Goal: Task Accomplishment & Management: Manage account settings

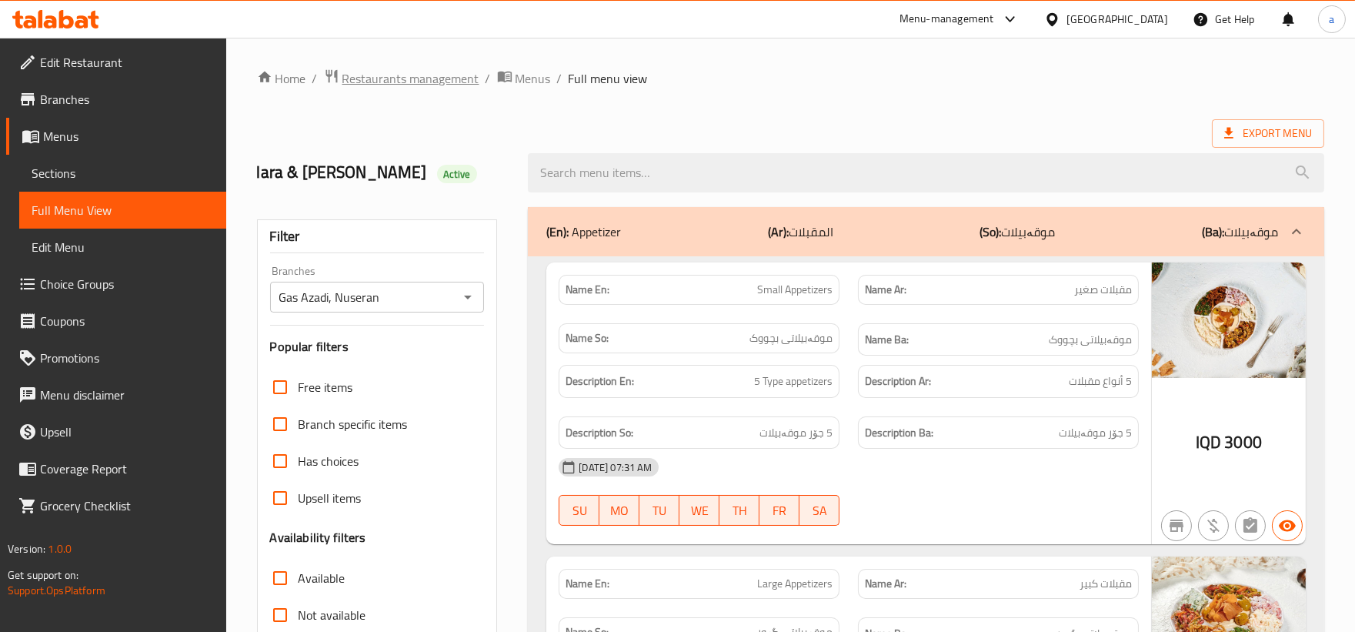
click at [459, 77] on span "Restaurants management" at bounding box center [410, 78] width 137 height 18
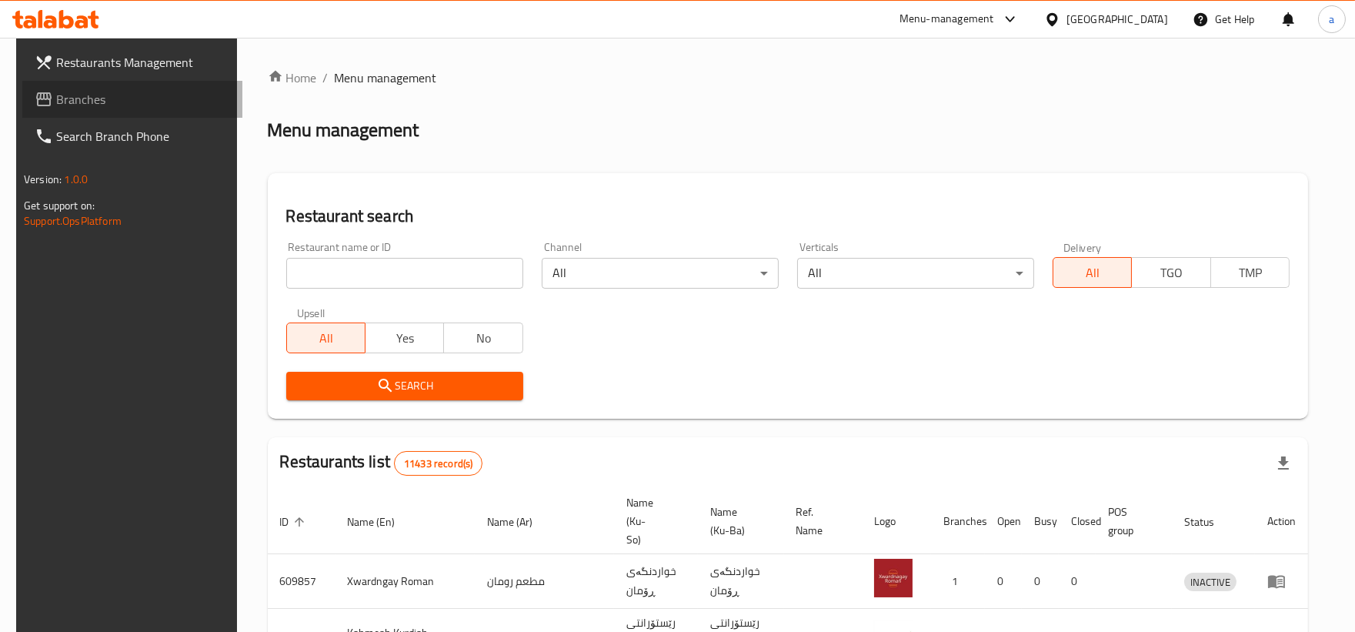
click at [56, 106] on span "Branches" at bounding box center [143, 99] width 174 height 18
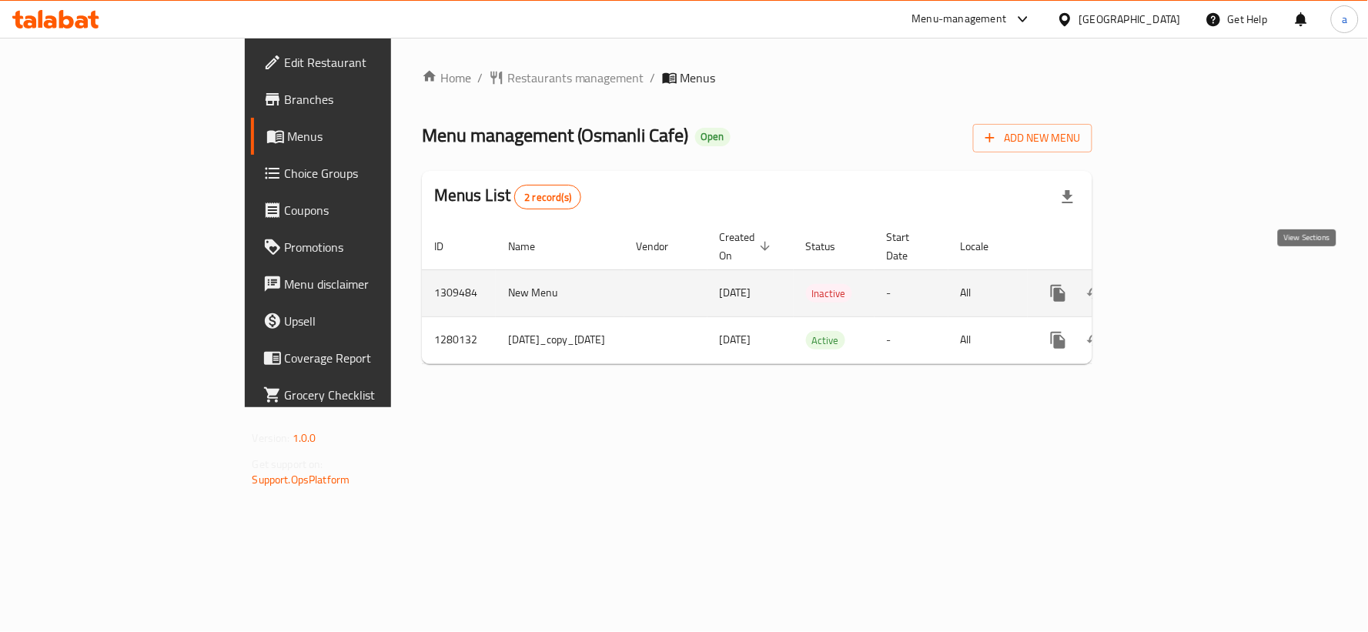
click at [1178, 284] on icon "enhanced table" at bounding box center [1169, 293] width 18 height 18
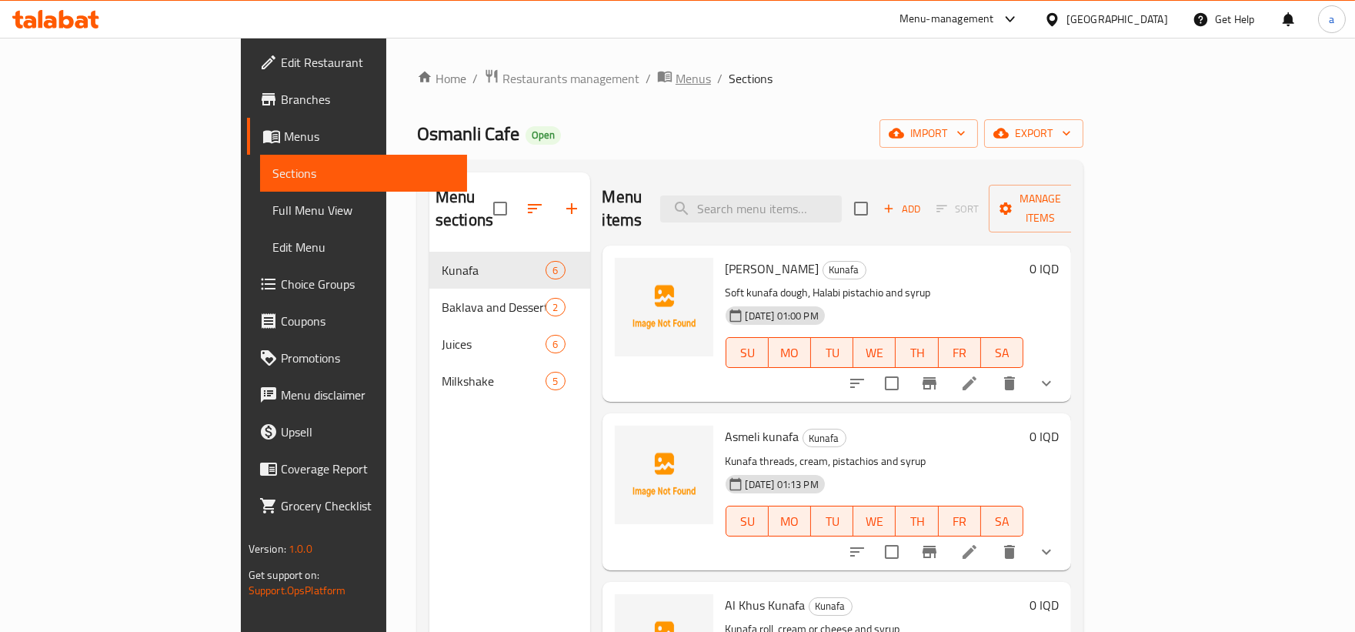
click at [676, 70] on span "Menus" at bounding box center [693, 78] width 35 height 18
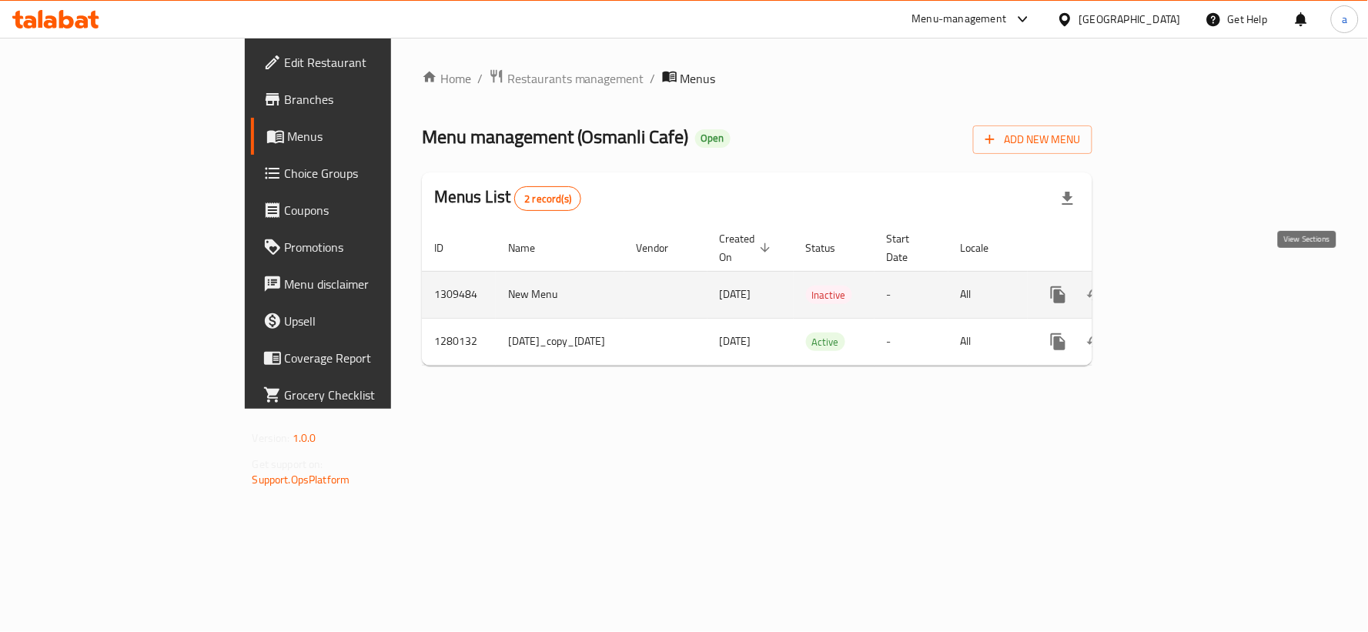
click at [1178, 286] on icon "enhanced table" at bounding box center [1169, 295] width 18 height 18
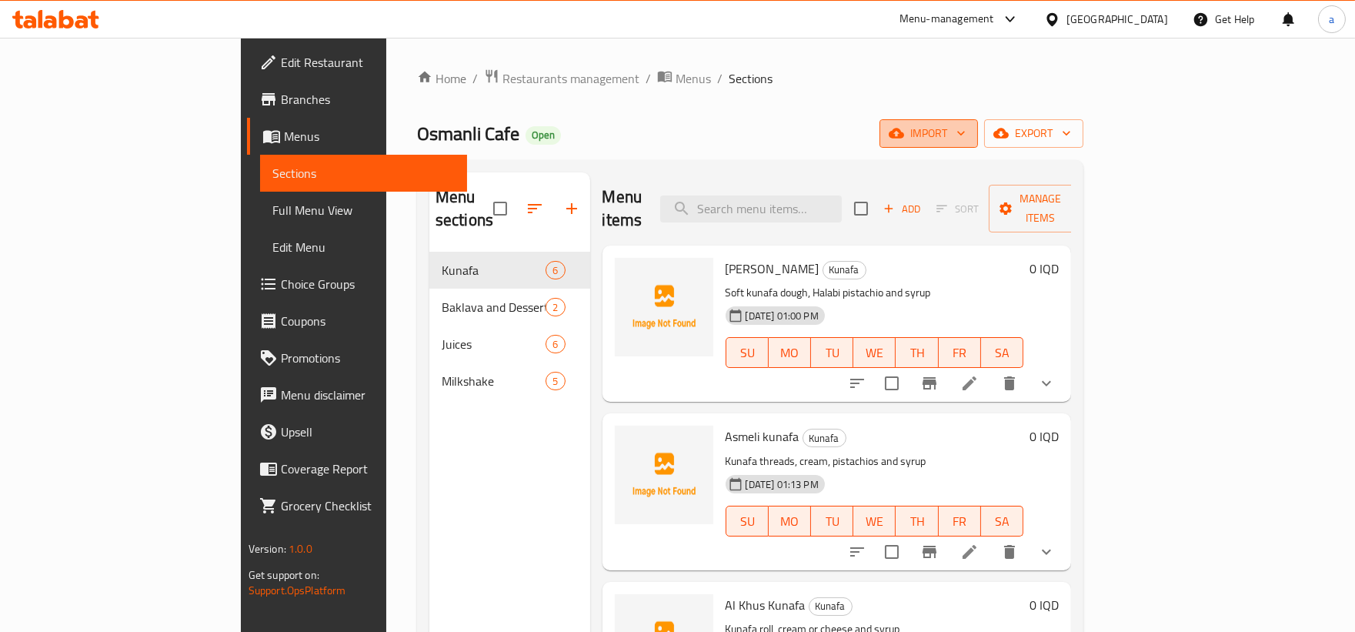
click at [966, 139] on span "import" at bounding box center [929, 133] width 74 height 19
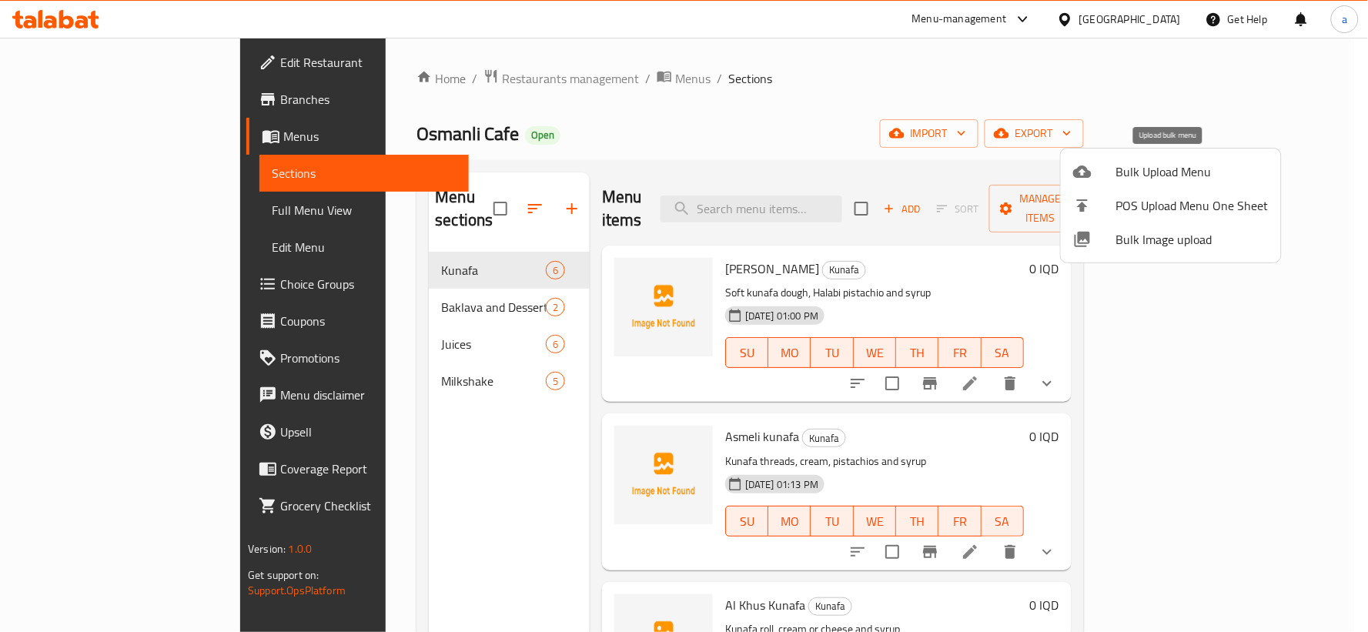
click at [1151, 165] on span "Bulk Upload Menu" at bounding box center [1192, 171] width 152 height 18
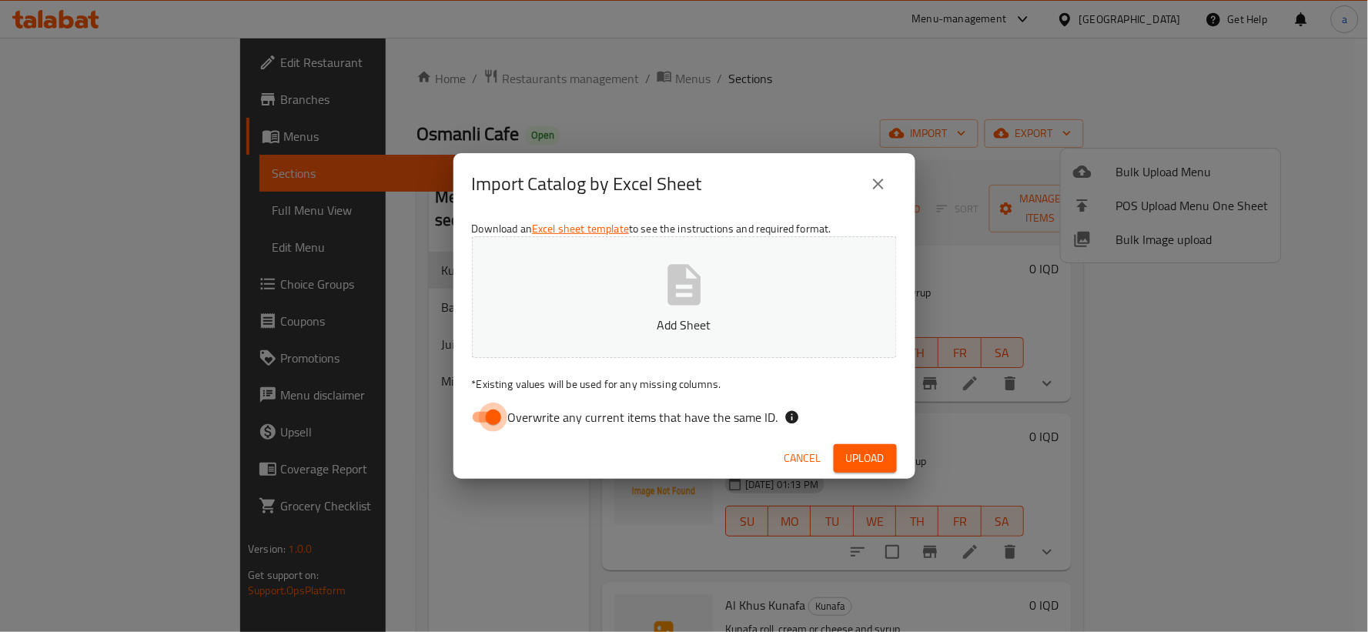
click at [489, 409] on input "Overwrite any current items that have the same ID." at bounding box center [493, 417] width 88 height 29
checkbox input "false"
click at [549, 332] on p "Add Sheet" at bounding box center [684, 325] width 377 height 18
click at [870, 459] on span "Upload" at bounding box center [865, 458] width 38 height 19
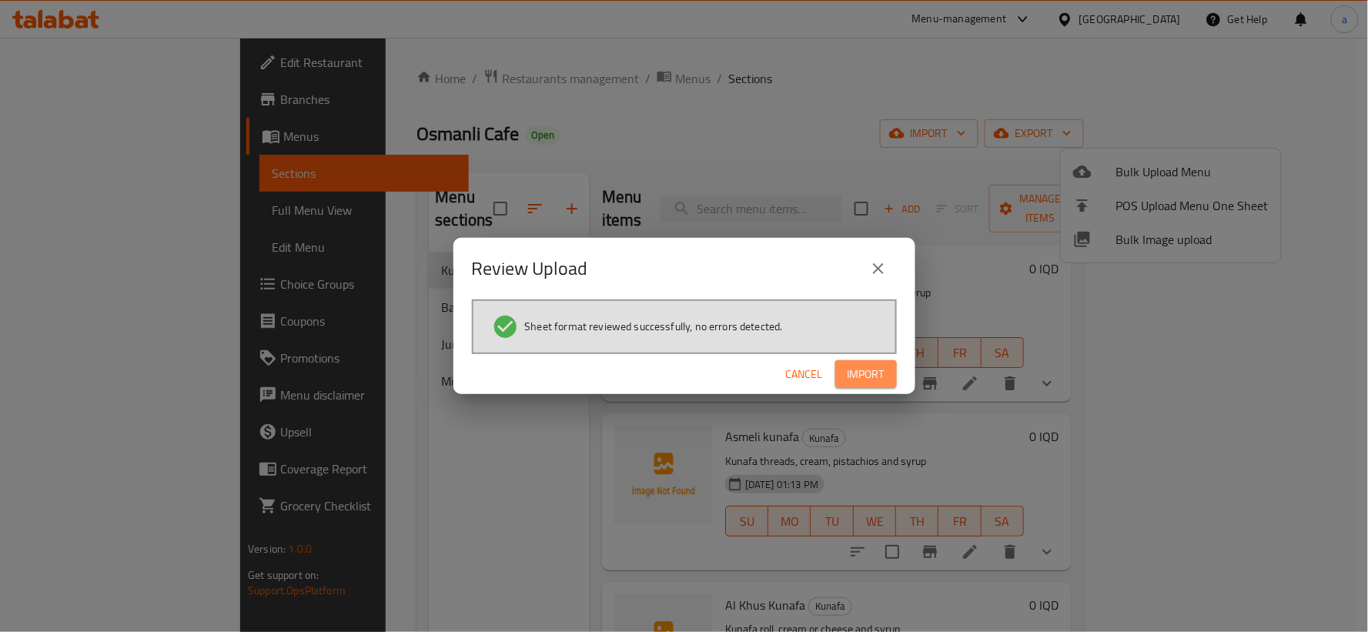
click at [887, 382] on button "Import" at bounding box center [866, 374] width 62 height 28
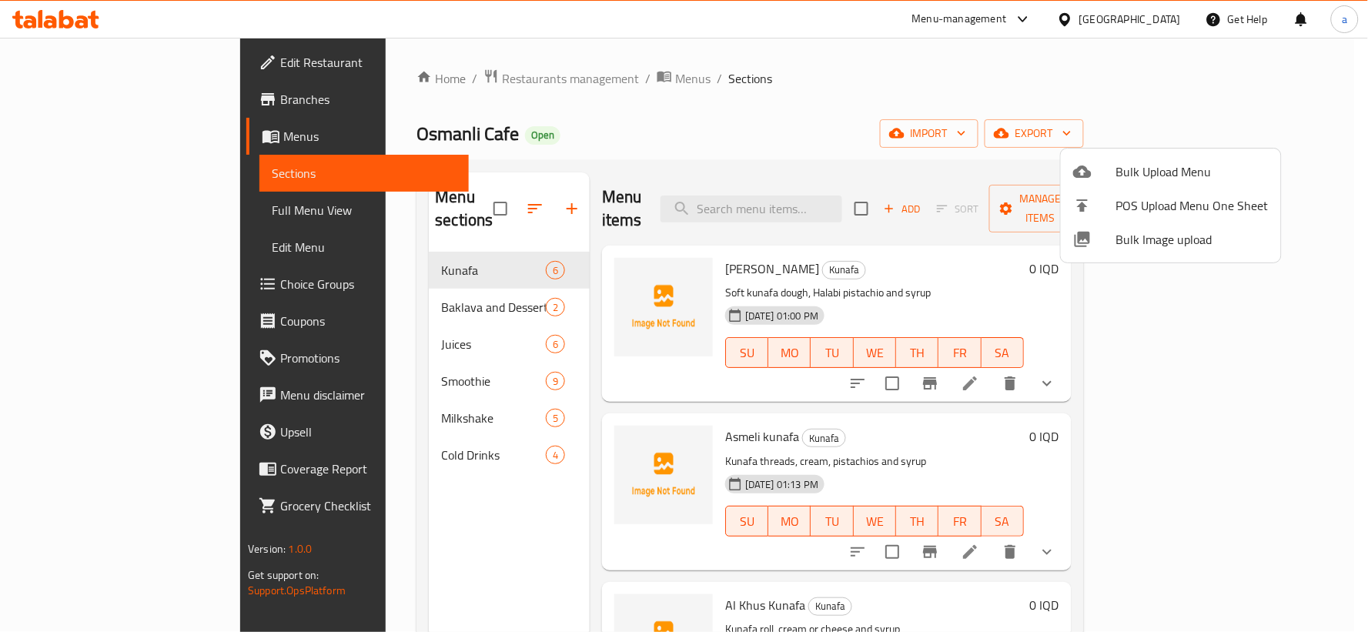
click at [383, 431] on div at bounding box center [684, 316] width 1368 height 632
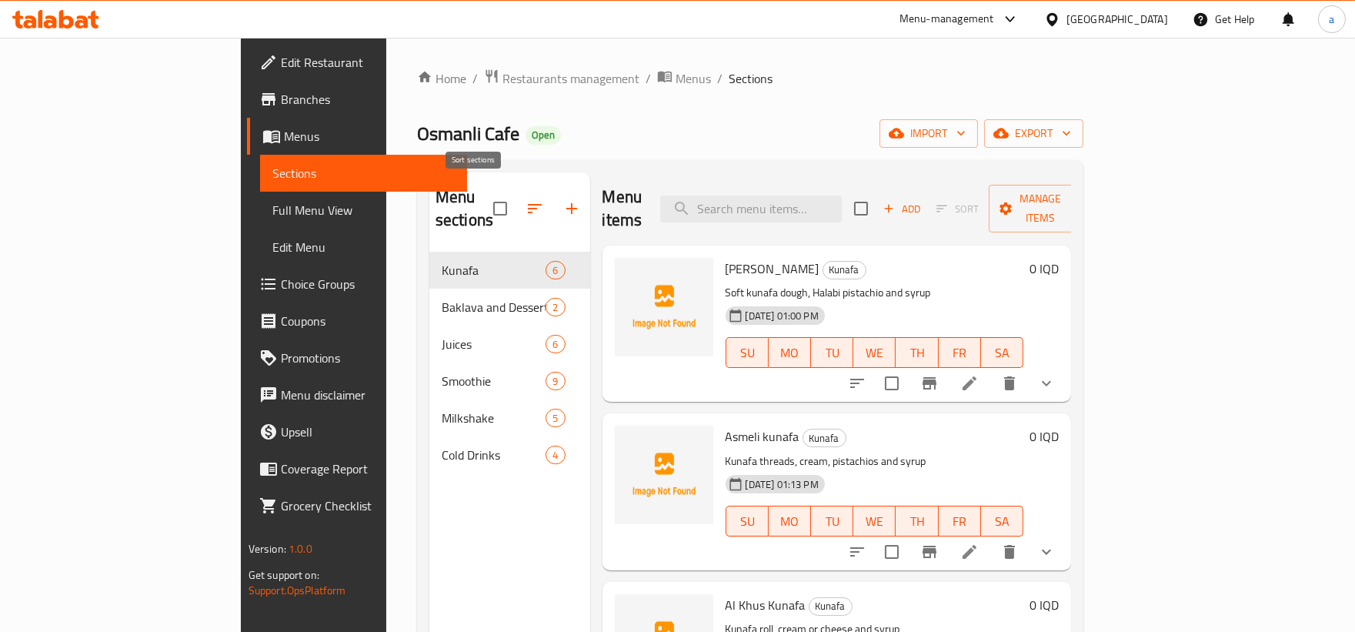
click at [516, 190] on button "button" at bounding box center [534, 208] width 37 height 37
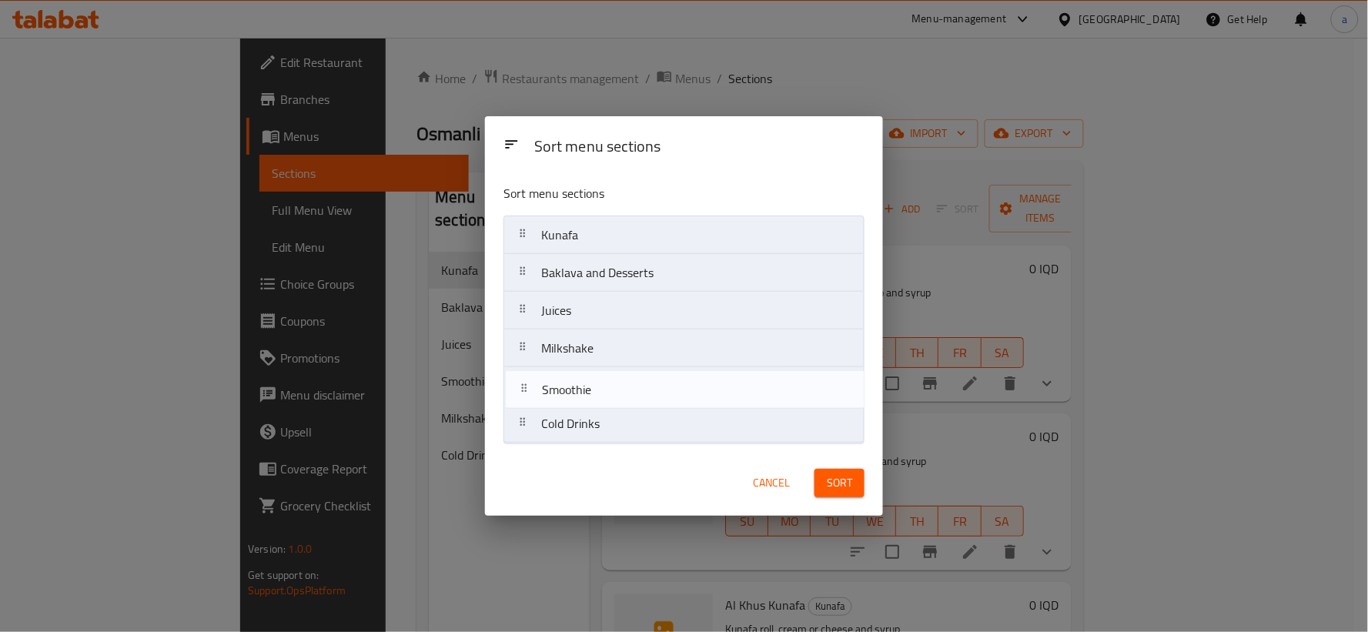
drag, startPoint x: 601, startPoint y: 356, endPoint x: 601, endPoint y: 411, distance: 54.6
click at [601, 411] on nav "Kunafa Baklava and Desserts Juices Smoothie Milkshake Cold Drinks" at bounding box center [683, 330] width 361 height 228
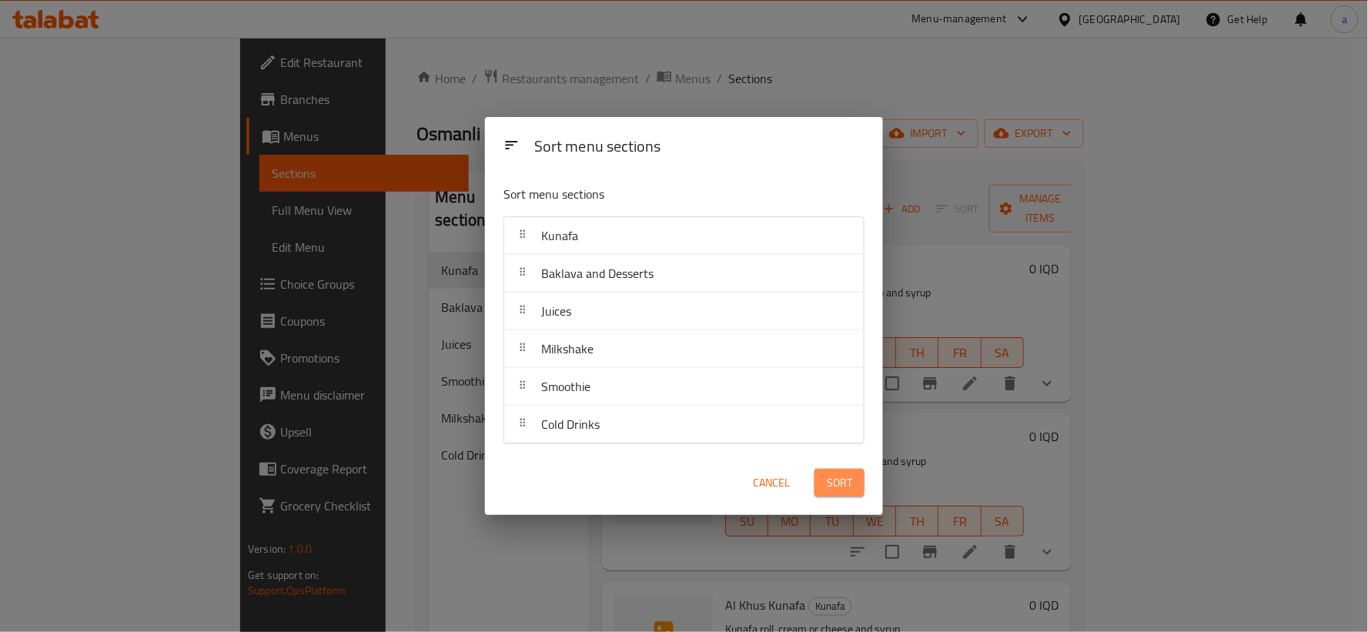
click at [820, 482] on button "Sort" at bounding box center [839, 483] width 50 height 28
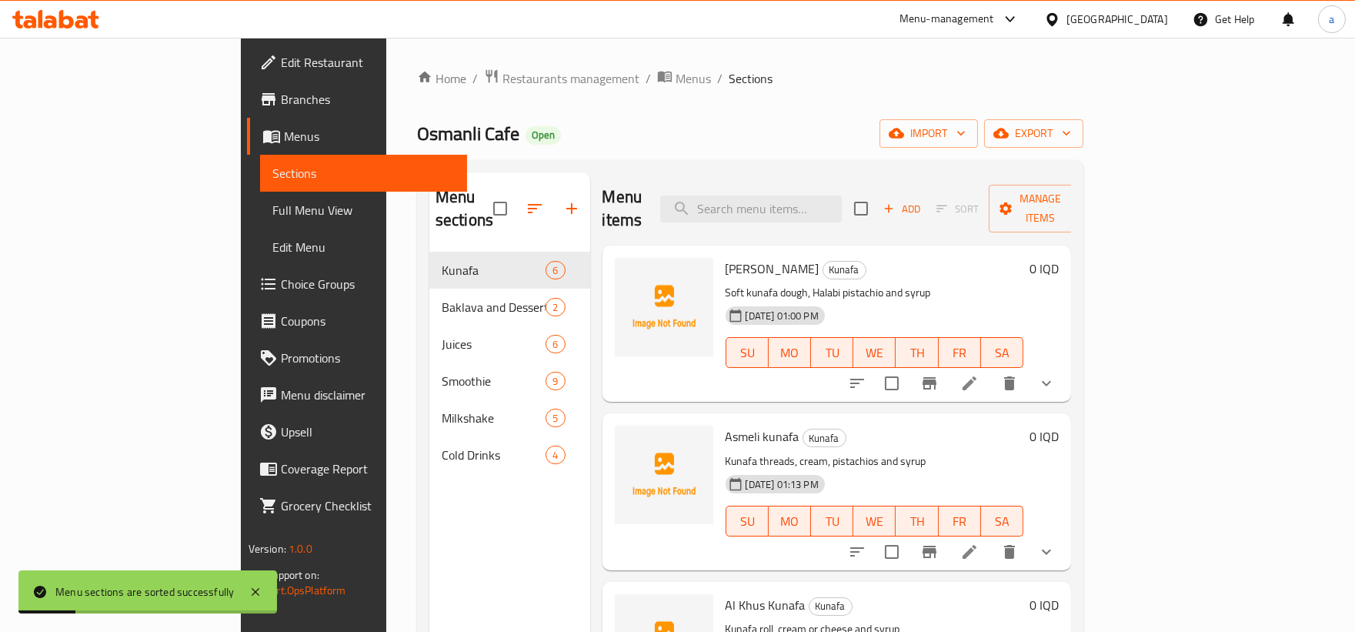
click at [272, 219] on span "Full Menu View" at bounding box center [363, 210] width 182 height 18
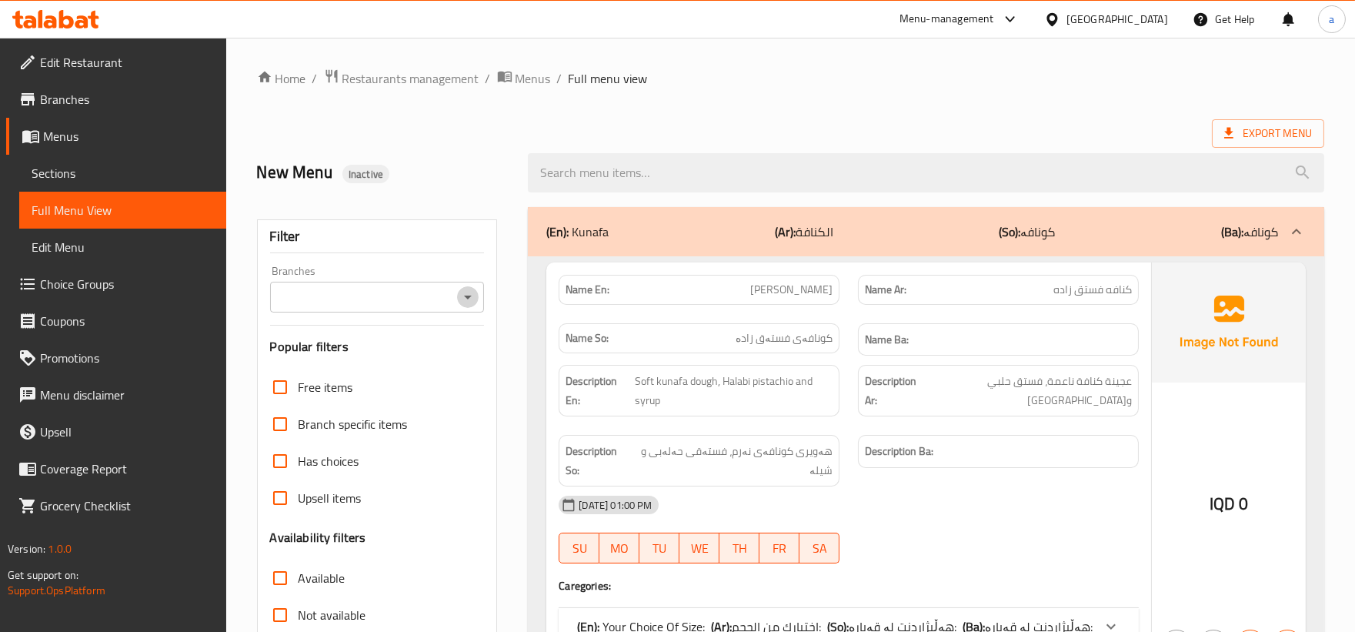
click at [467, 306] on icon "Open" at bounding box center [468, 297] width 18 height 18
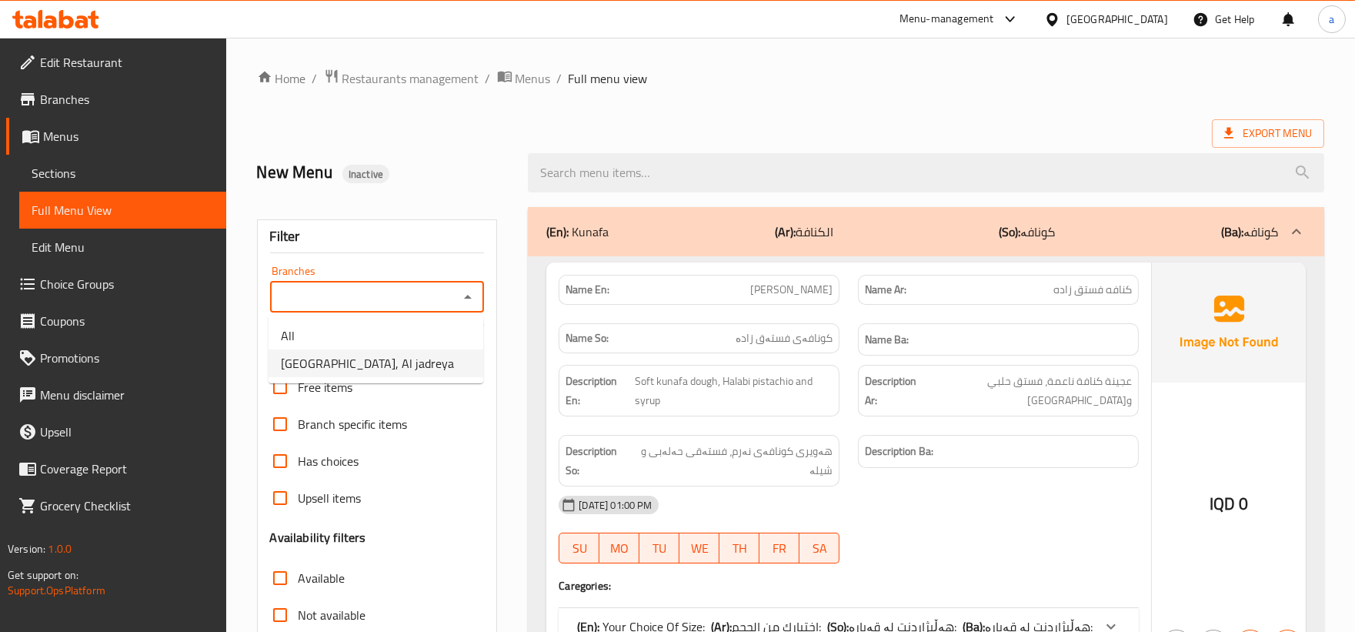
click at [405, 369] on span "Osmanli Cafe, Al jadreya" at bounding box center [367, 363] width 173 height 18
type input "Osmanli Cafe, Al jadreya"
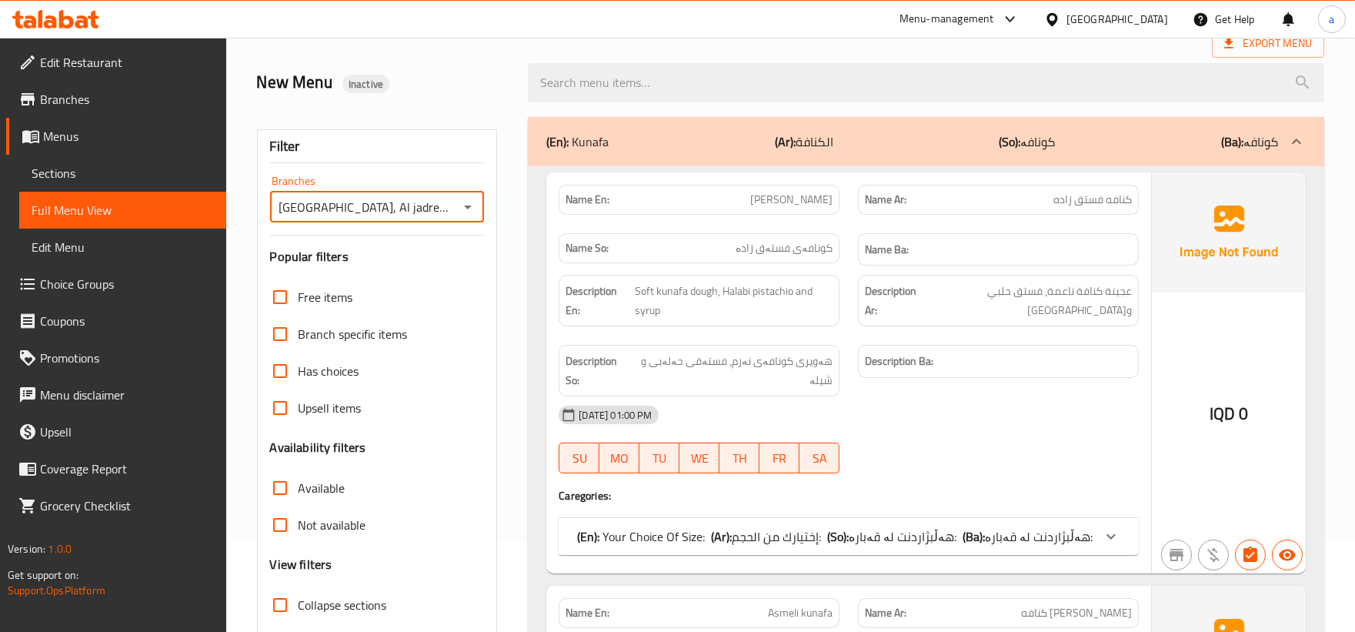
scroll to position [285, 0]
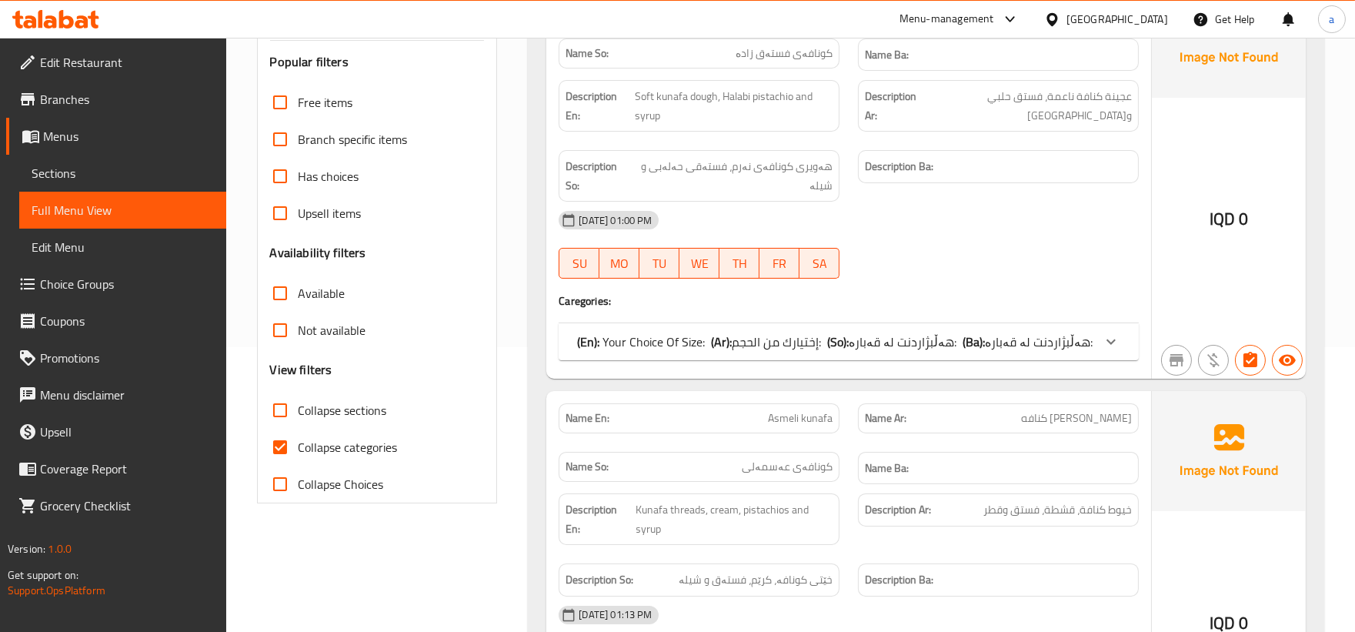
click at [301, 447] on span "Collapse categories" at bounding box center [348, 447] width 99 height 18
click at [299, 447] on input "Collapse categories" at bounding box center [280, 447] width 37 height 37
checkbox input "false"
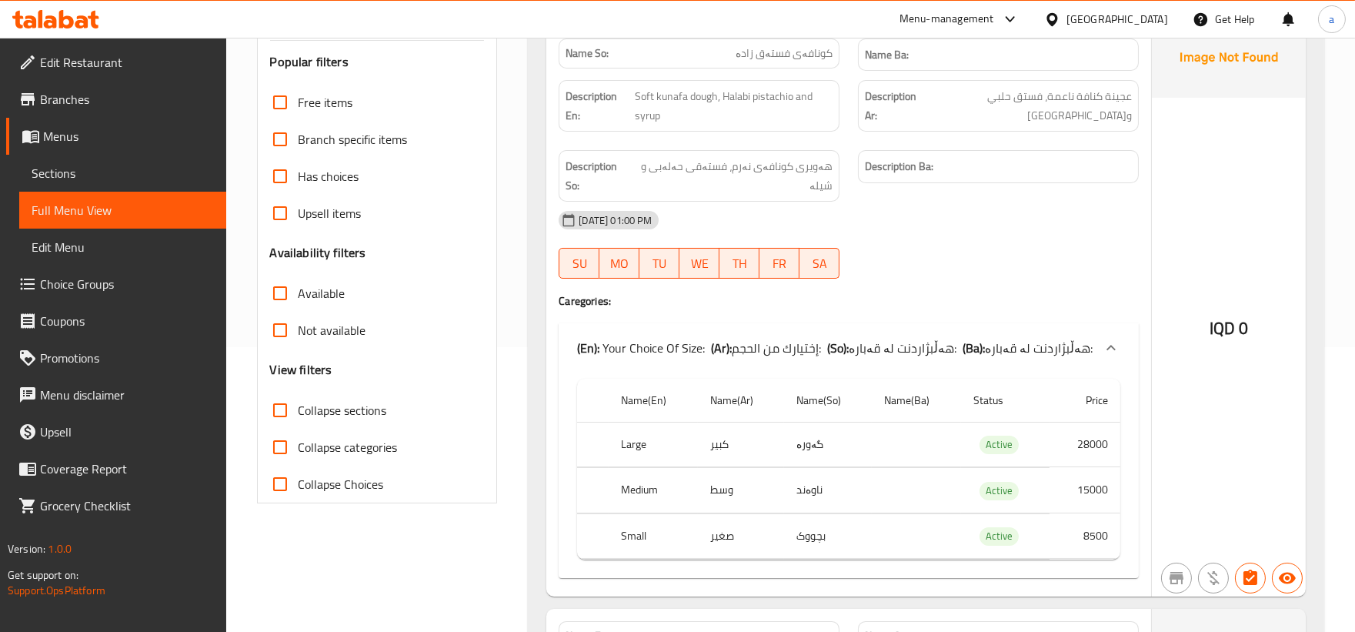
click at [388, 422] on div "Collapse sections" at bounding box center [377, 410] width 215 height 37
click at [391, 410] on div "Collapse sections" at bounding box center [377, 410] width 215 height 37
click at [293, 411] on input "Collapse sections" at bounding box center [280, 410] width 37 height 37
checkbox input "true"
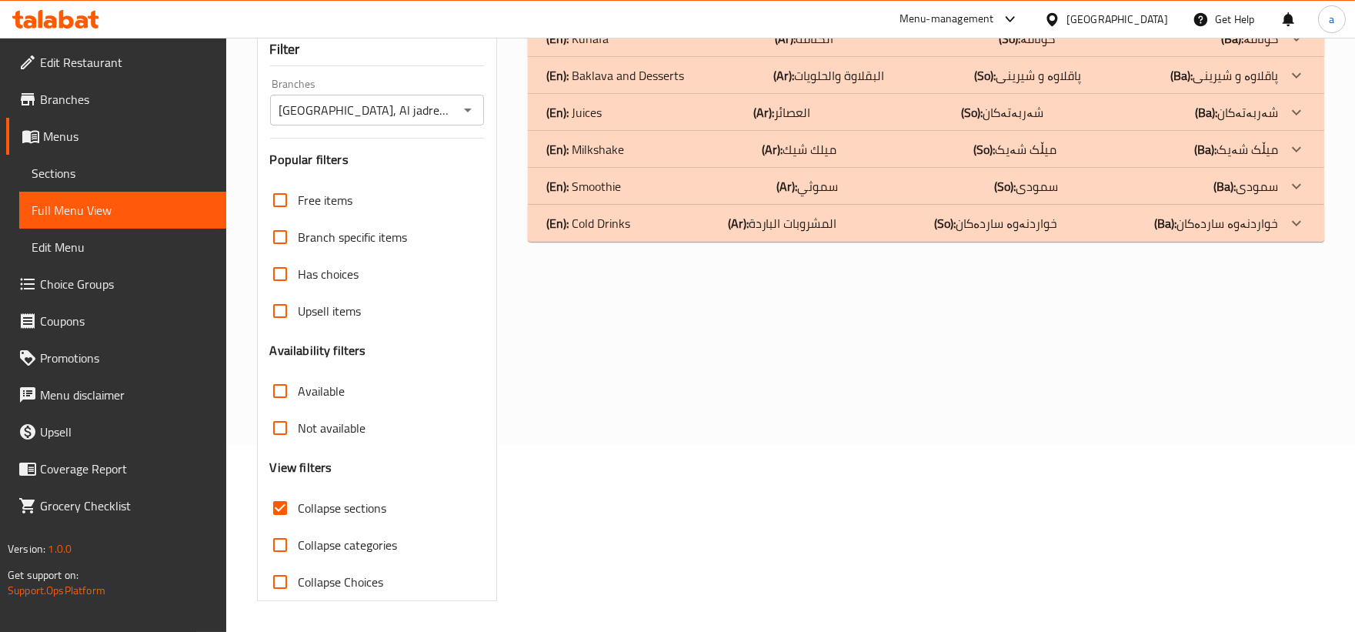
scroll to position [187, 0]
click at [643, 57] on div "(En): Cold Drinks (Ar): المشروبات الباردة (So): خواردنەوە ساردەکان (Ba): خواردن…" at bounding box center [926, 38] width 797 height 37
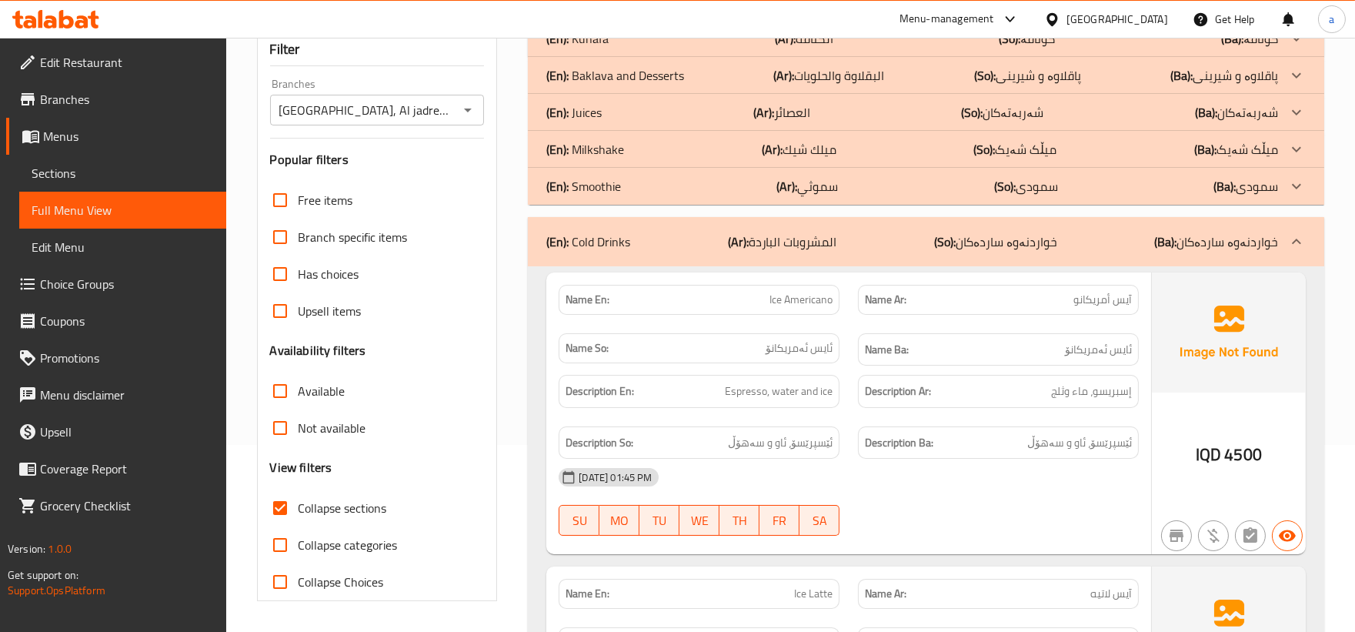
drag, startPoint x: 651, startPoint y: 186, endPoint x: 660, endPoint y: 186, distance: 9.2
click at [656, 48] on div "(En): Smoothie (Ar): سموثي (So): سمودی (Ba): سمودی" at bounding box center [912, 38] width 732 height 18
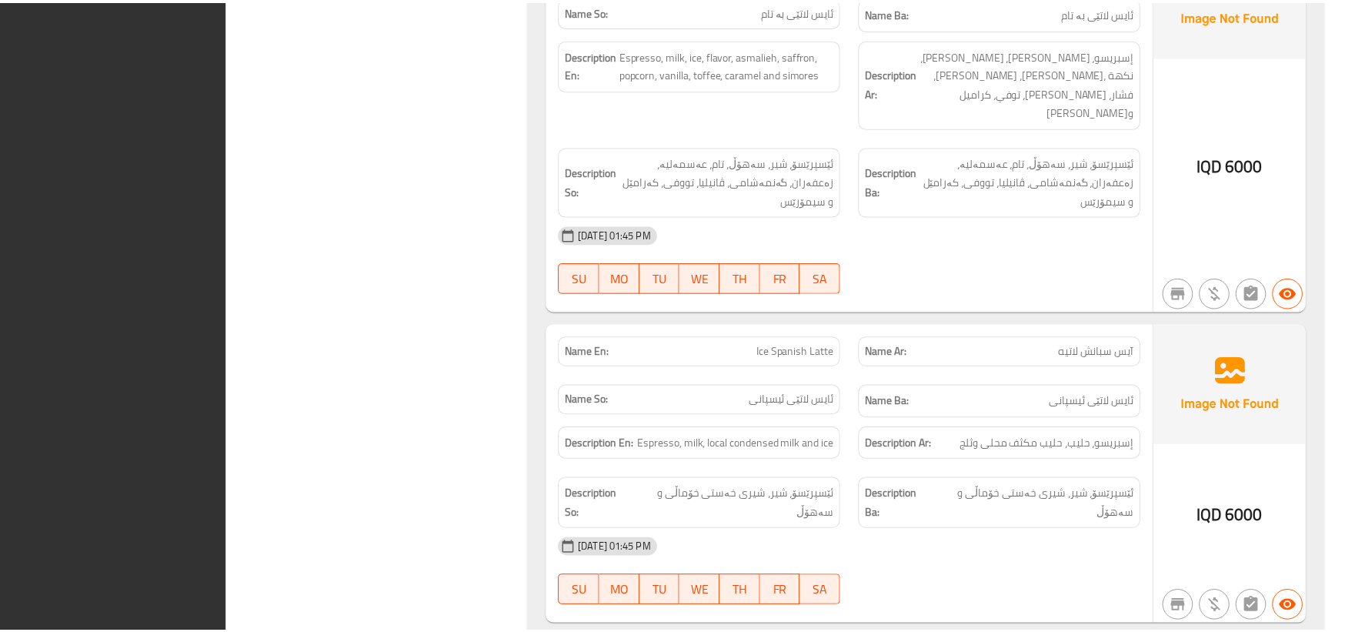
scroll to position [3816, 0]
